Goal: Information Seeking & Learning: Learn about a topic

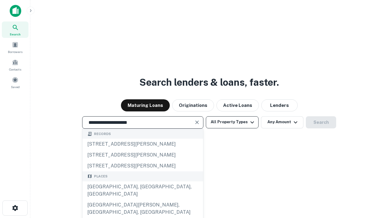
click at [142, 200] on div "[GEOGRAPHIC_DATA], [GEOGRAPHIC_DATA], [GEOGRAPHIC_DATA]" at bounding box center [142, 190] width 121 height 18
click at [232, 122] on button "All Property Types" at bounding box center [232, 122] width 53 height 12
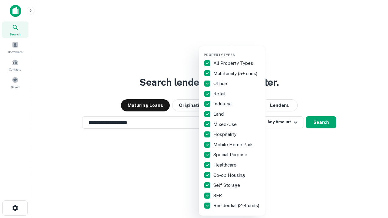
type input "**********"
click at [237, 51] on button "button" at bounding box center [236, 51] width 67 height 0
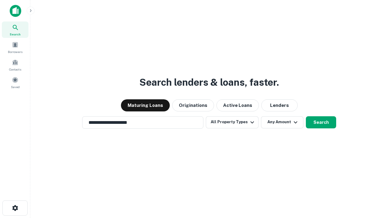
scroll to position [4, 73]
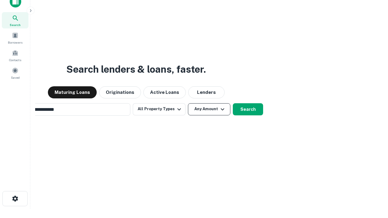
click at [188, 103] on button "Any Amount" at bounding box center [209, 109] width 42 height 12
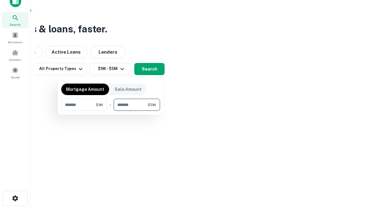
type input "*******"
click at [111, 111] on button "button" at bounding box center [110, 111] width 99 height 0
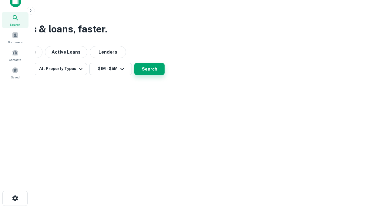
click at [164, 75] on button "Search" at bounding box center [149, 69] width 30 height 12
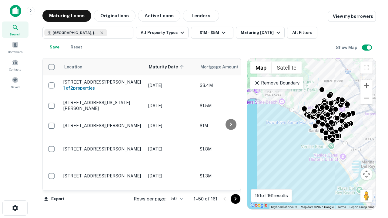
click at [176, 199] on body "Search Borrowers Contacts Saved Maturing Loans Originations Active Loans Lender…" at bounding box center [194, 109] width 388 height 218
click at [176, 184] on li "25" at bounding box center [176, 183] width 18 height 11
